Goal: Information Seeking & Learning: Find specific fact

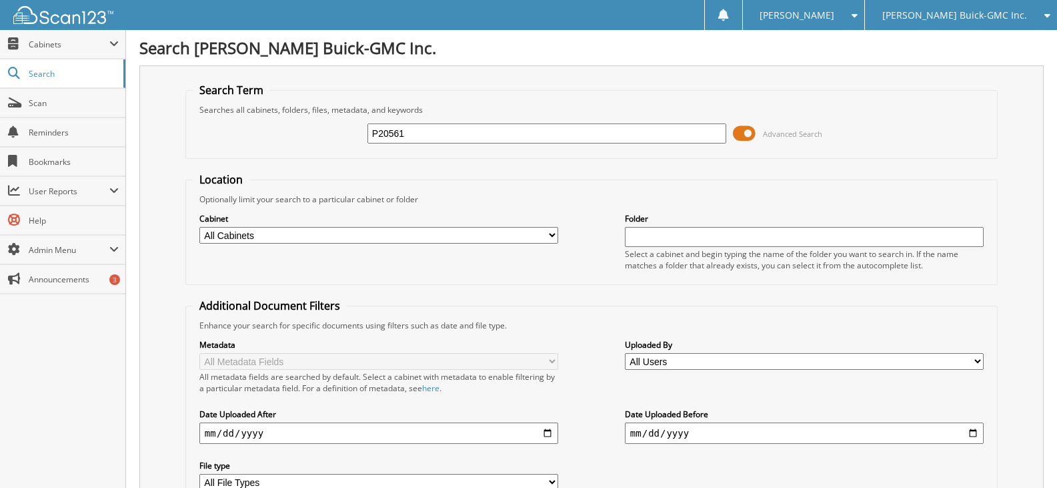
type input "P20561"
click at [53, 73] on span "Search" at bounding box center [73, 73] width 88 height 11
click at [39, 77] on span "Search" at bounding box center [73, 73] width 88 height 11
click at [38, 43] on span "Cabinets" at bounding box center [69, 44] width 81 height 11
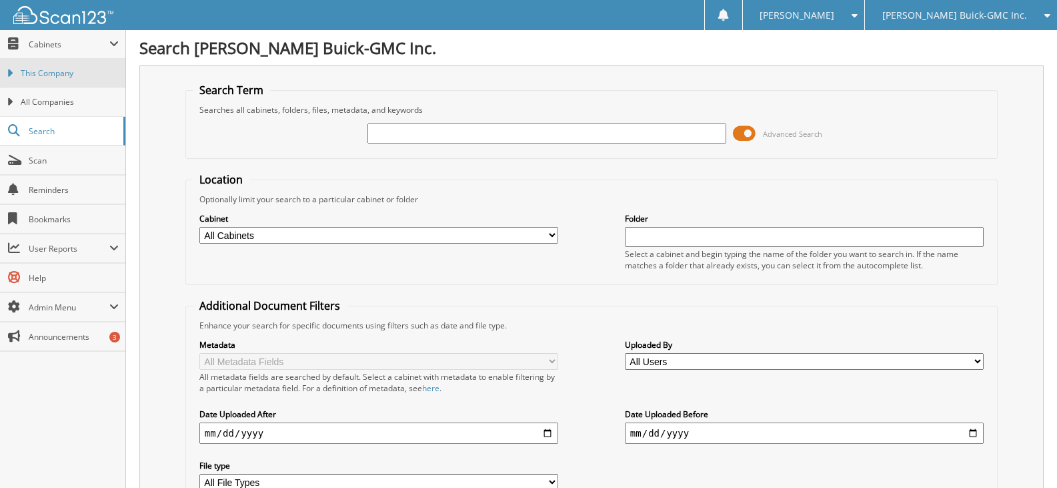
click at [46, 73] on span "This Company" at bounding box center [70, 73] width 98 height 12
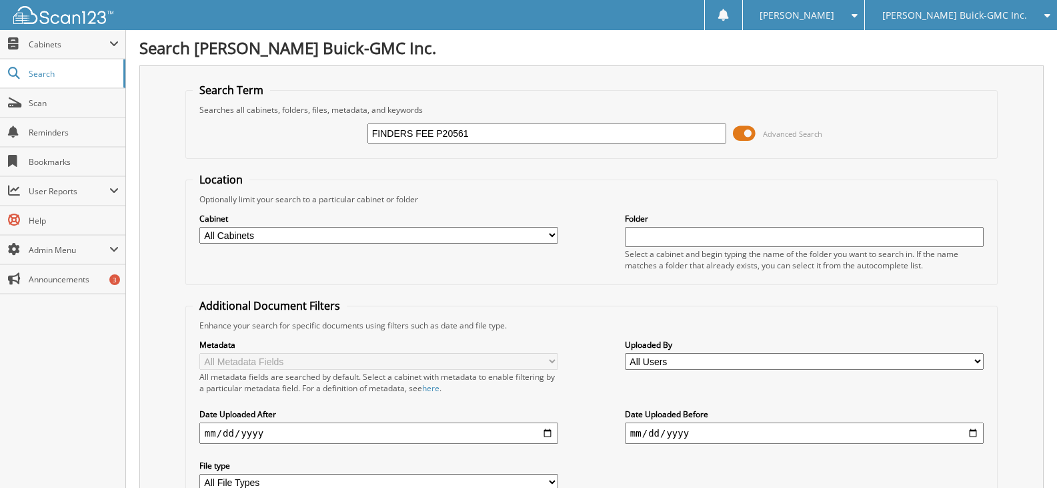
type input "FINDERS FEE P20561"
